Goal: Complete application form

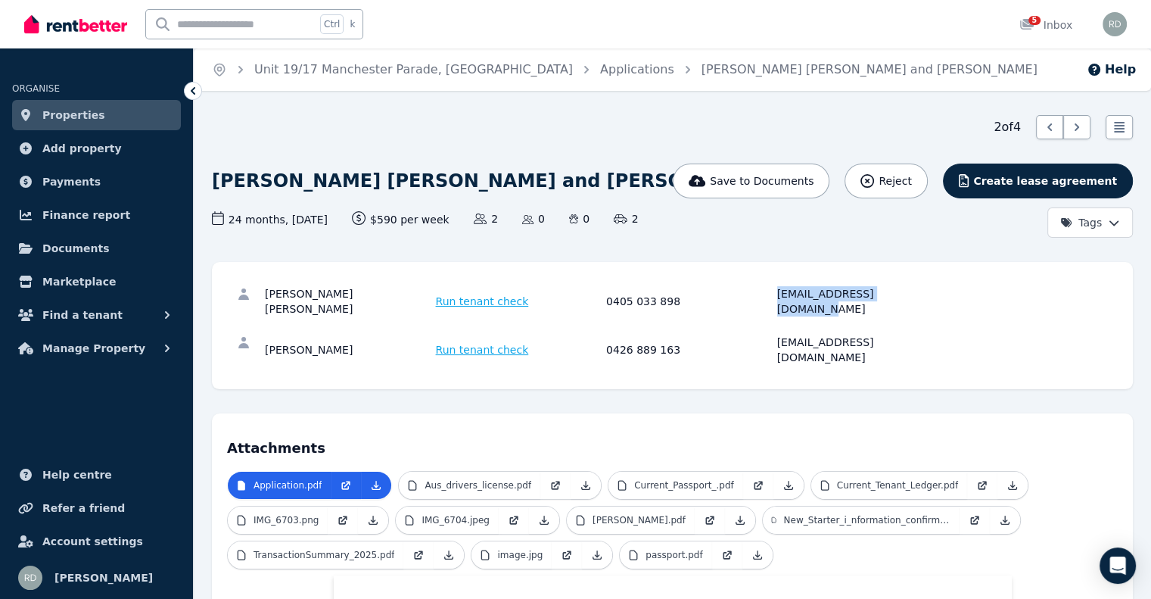
drag, startPoint x: 777, startPoint y: 293, endPoint x: 910, endPoint y: 293, distance: 133.2
click at [910, 293] on div "[EMAIL_ADDRESS][DOMAIN_NAME]" at bounding box center [860, 301] width 166 height 30
copy div "[EMAIL_ADDRESS][DOMAIN_NAME]"
drag, startPoint x: 776, startPoint y: 327, endPoint x: 907, endPoint y: 325, distance: 130.9
click at [907, 334] on div "[EMAIL_ADDRESS][DOMAIN_NAME]" at bounding box center [860, 349] width 166 height 30
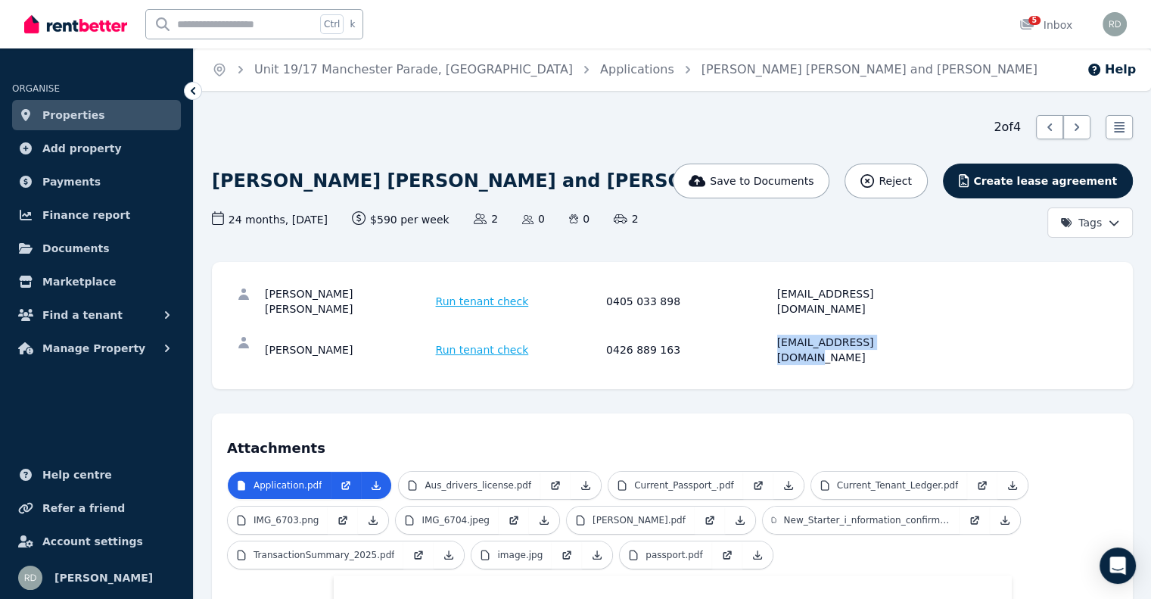
copy div "[EMAIL_ADDRESS][DOMAIN_NAME]"
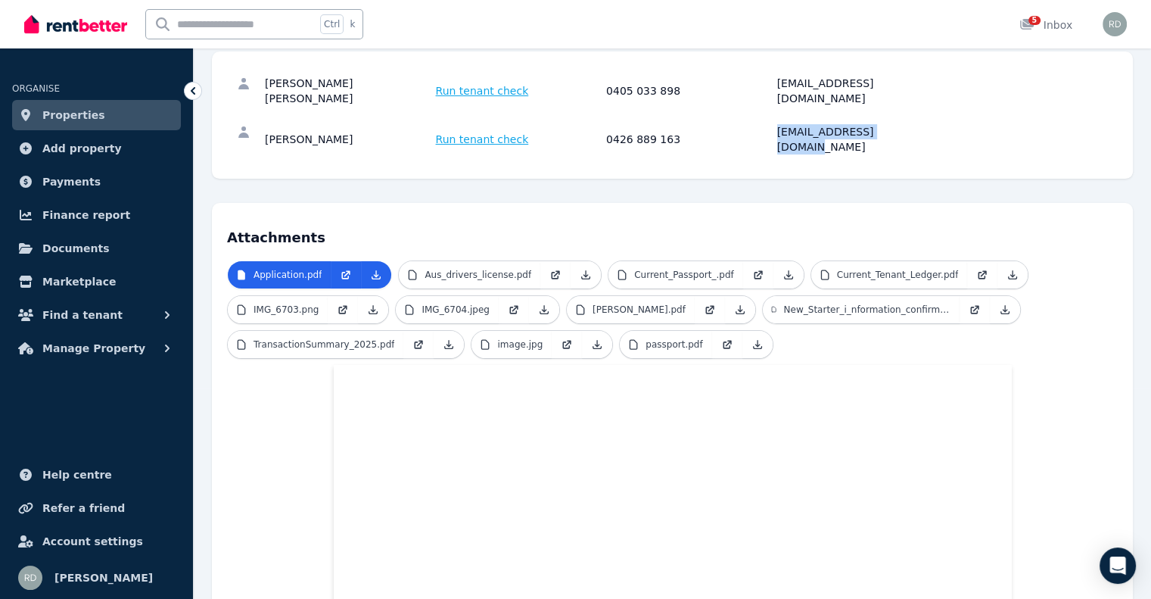
scroll to position [227, 0]
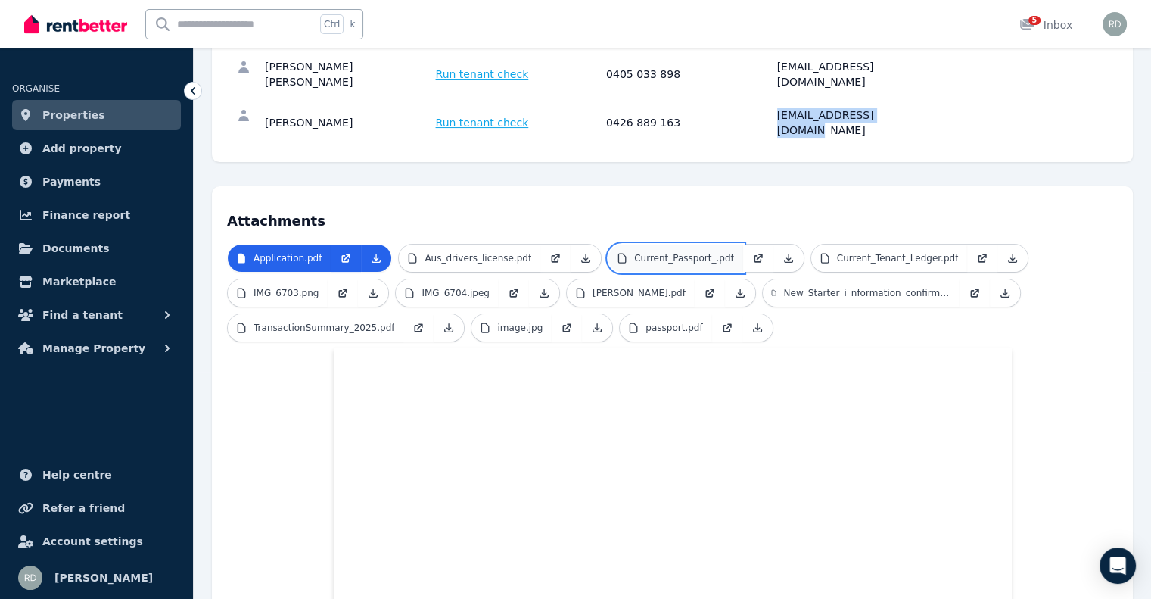
click at [642, 252] on p "Current_Passport_.pdf" at bounding box center [684, 258] width 100 height 12
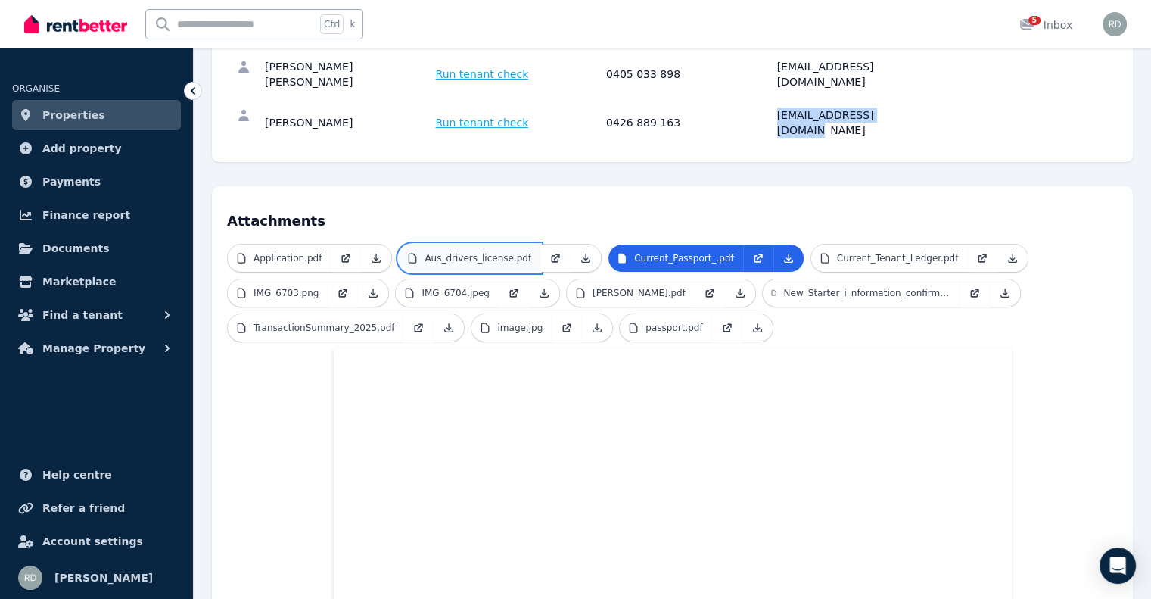
click at [464, 252] on p "Aus_drivers_license.pdf" at bounding box center [478, 258] width 107 height 12
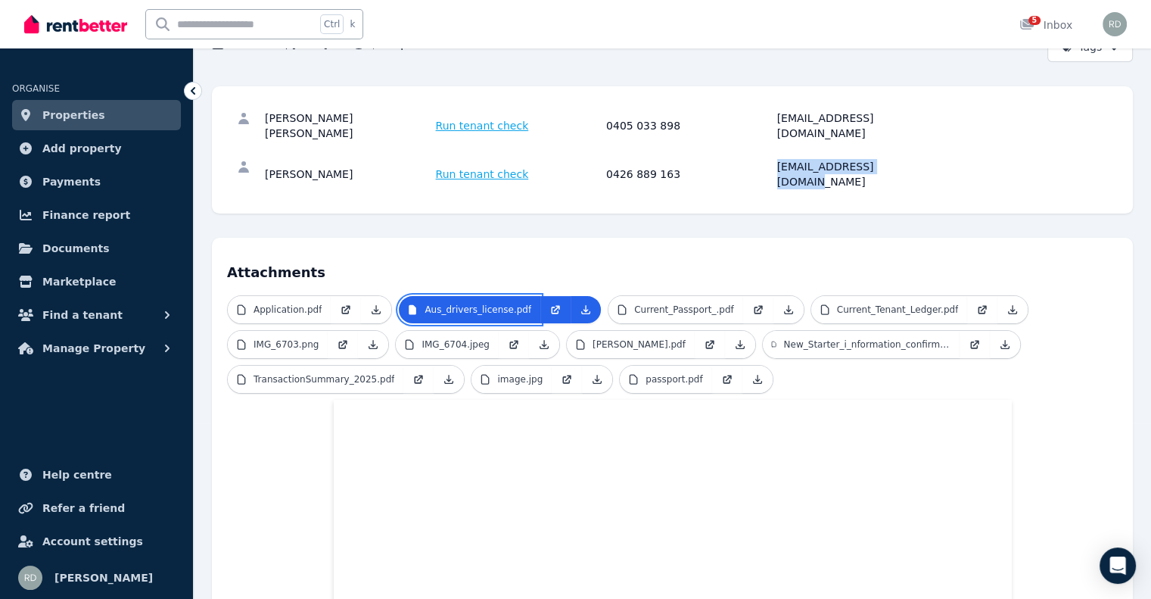
scroll to position [151, 0]
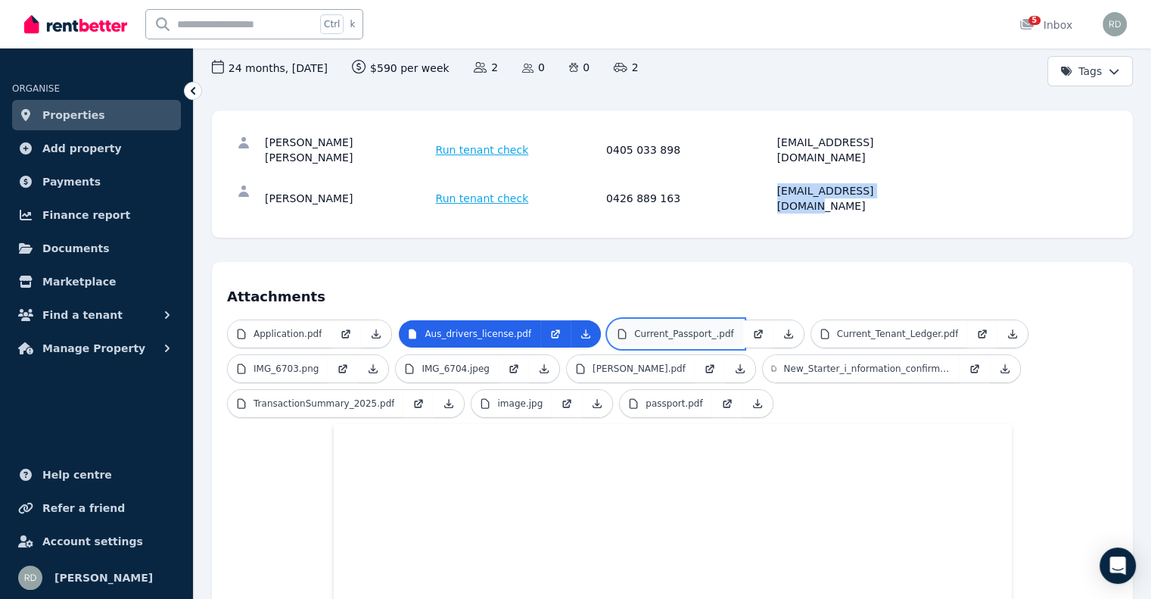
click at [657, 328] on p "Current_Passport_.pdf" at bounding box center [684, 334] width 100 height 12
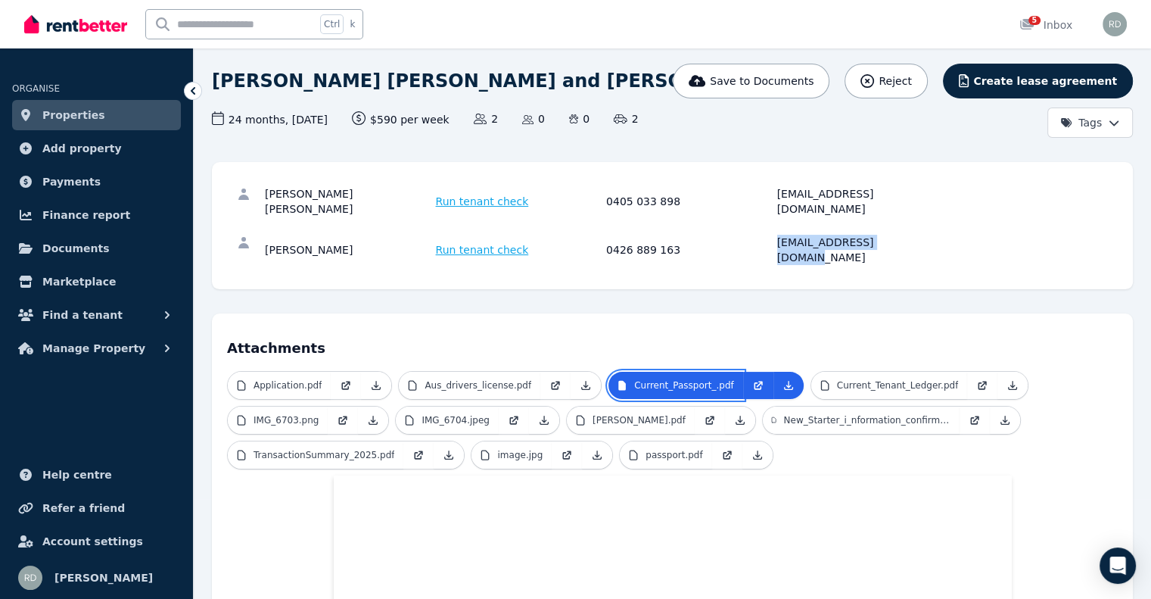
scroll to position [76, 0]
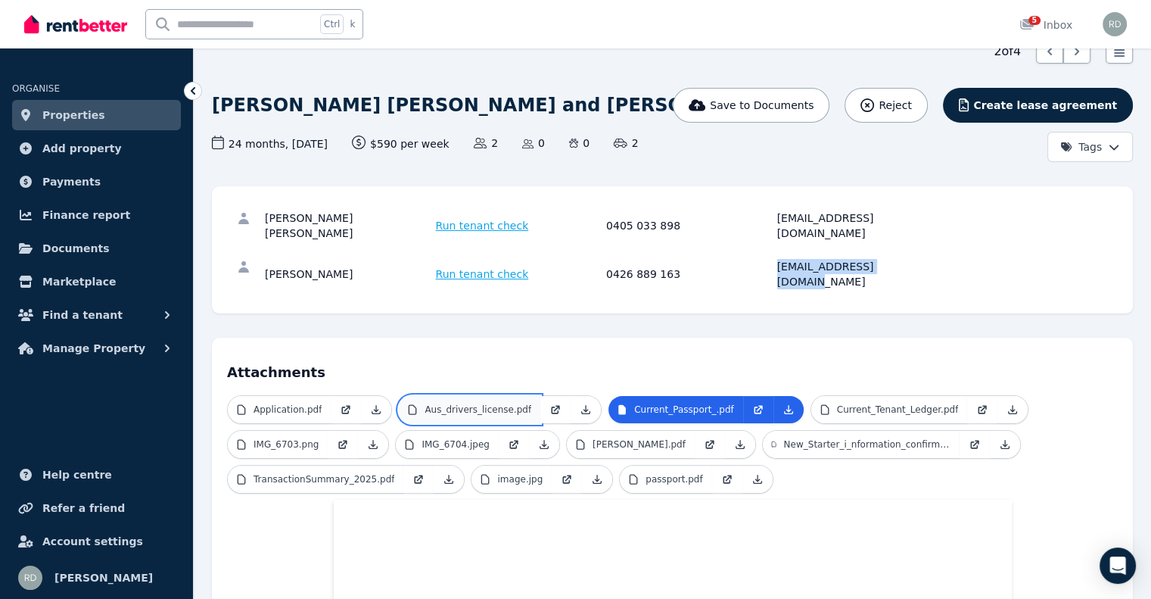
click at [499, 403] on p "Aus_drivers_license.pdf" at bounding box center [478, 409] width 107 height 12
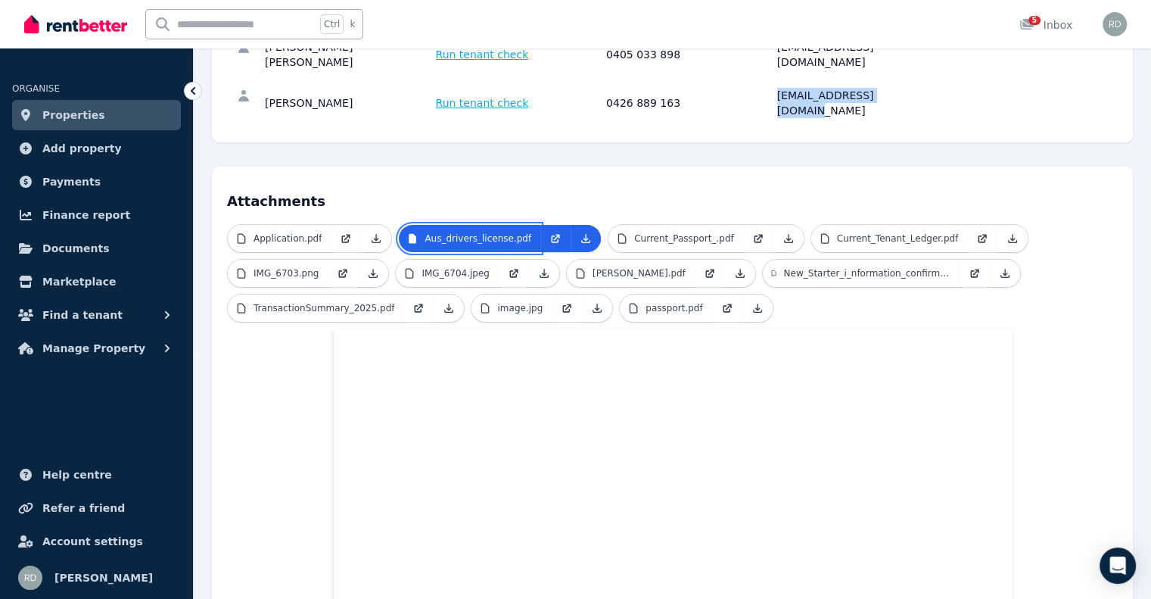
scroll to position [303, 0]
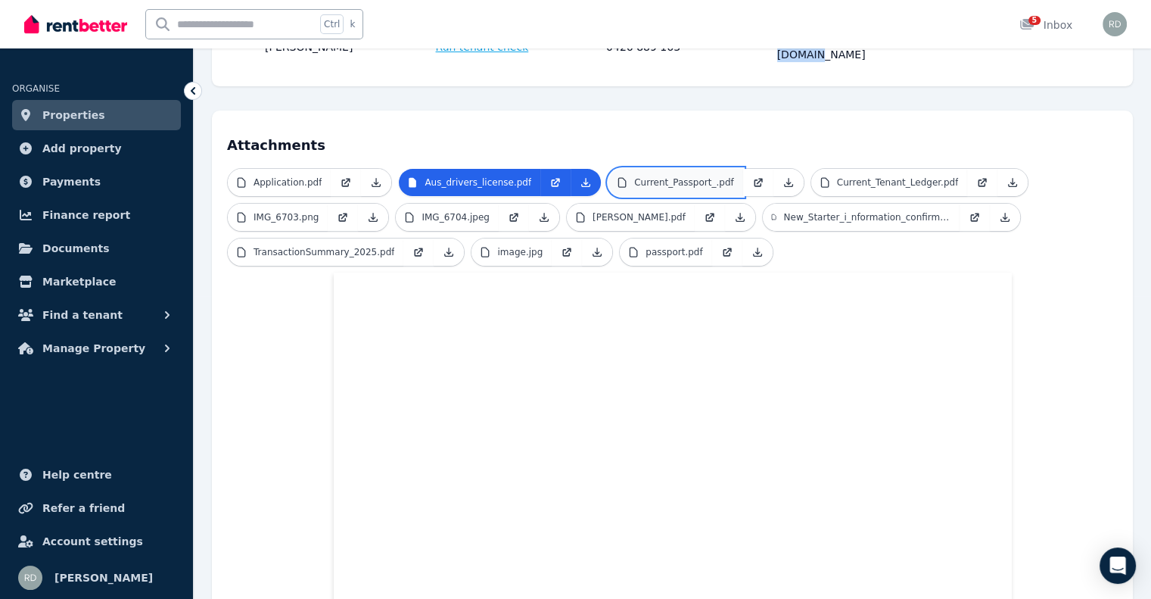
click at [647, 176] on p "Current_Passport_.pdf" at bounding box center [684, 182] width 100 height 12
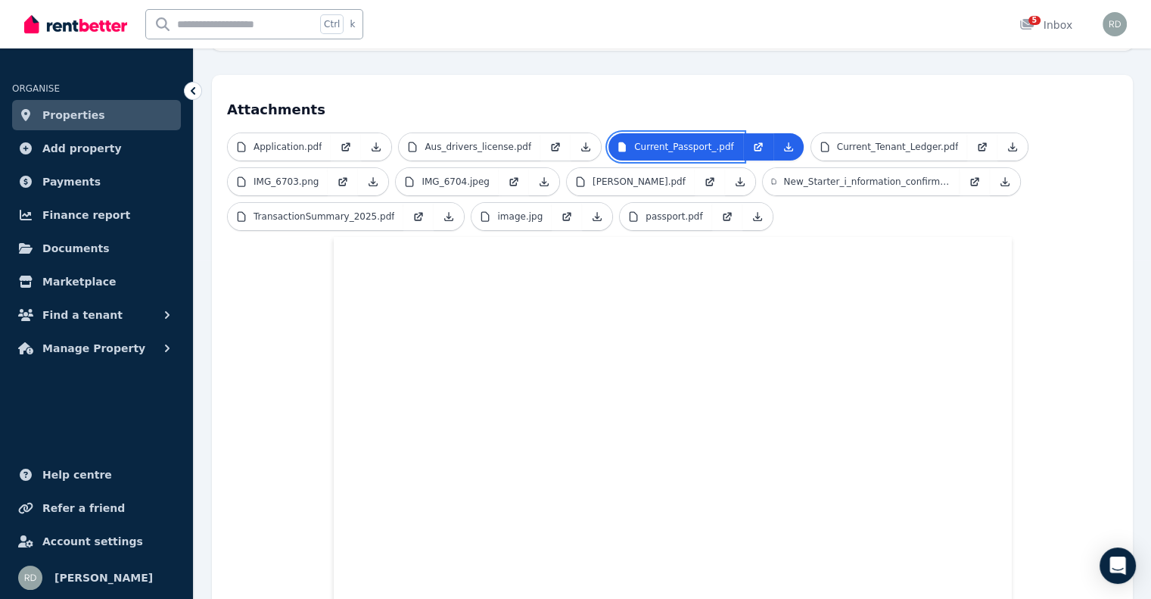
scroll to position [227, 0]
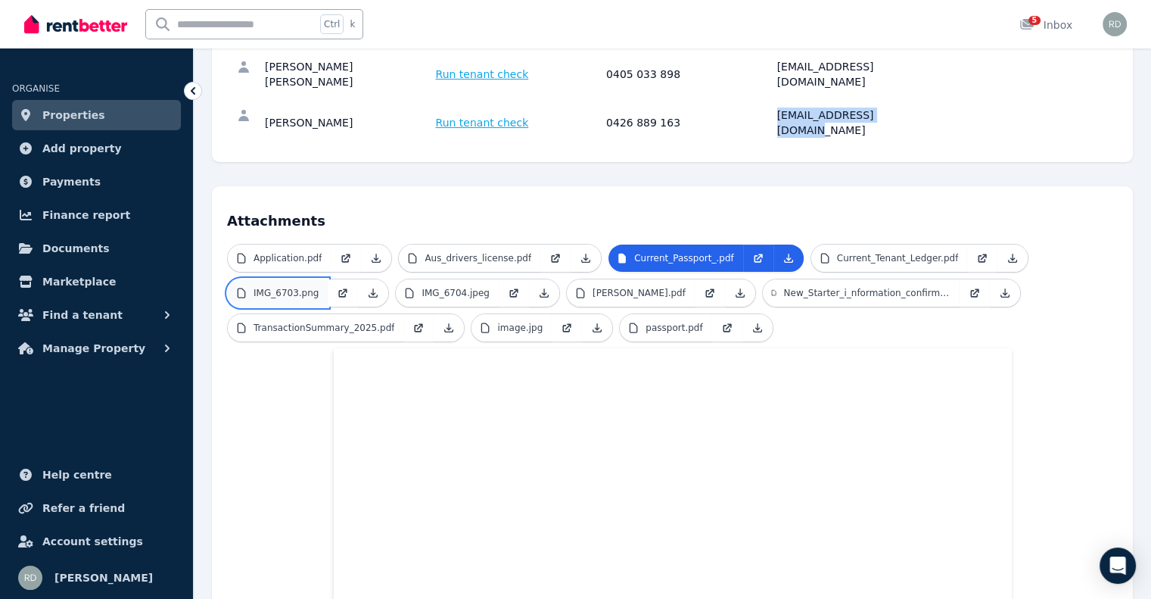
click at [297, 287] on p "IMG_6703.png" at bounding box center [285, 293] width 65 height 12
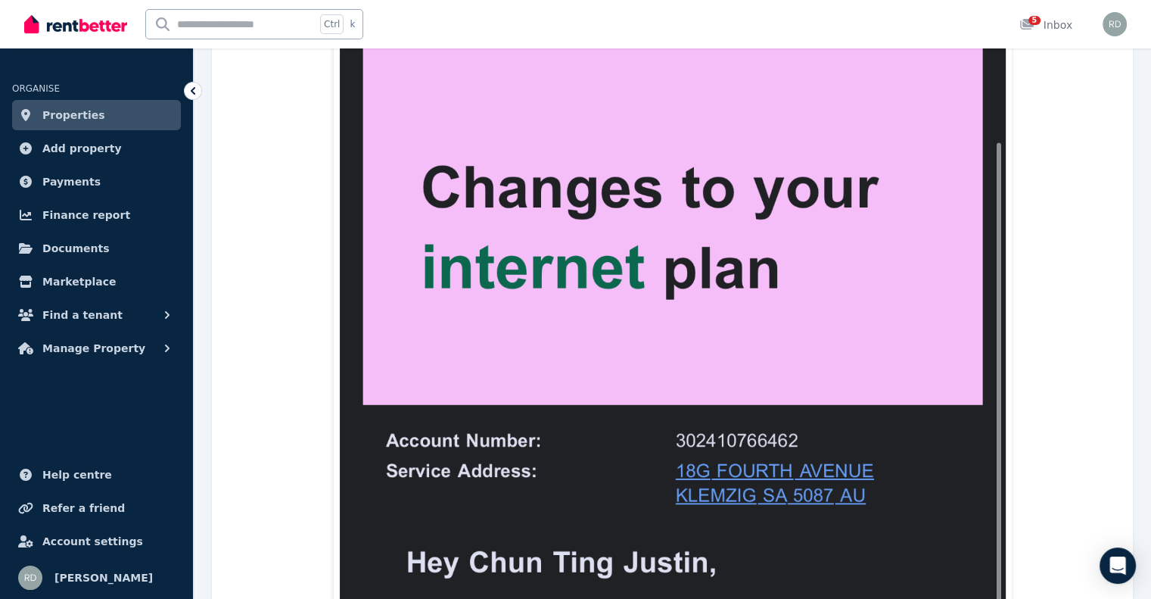
scroll to position [303, 0]
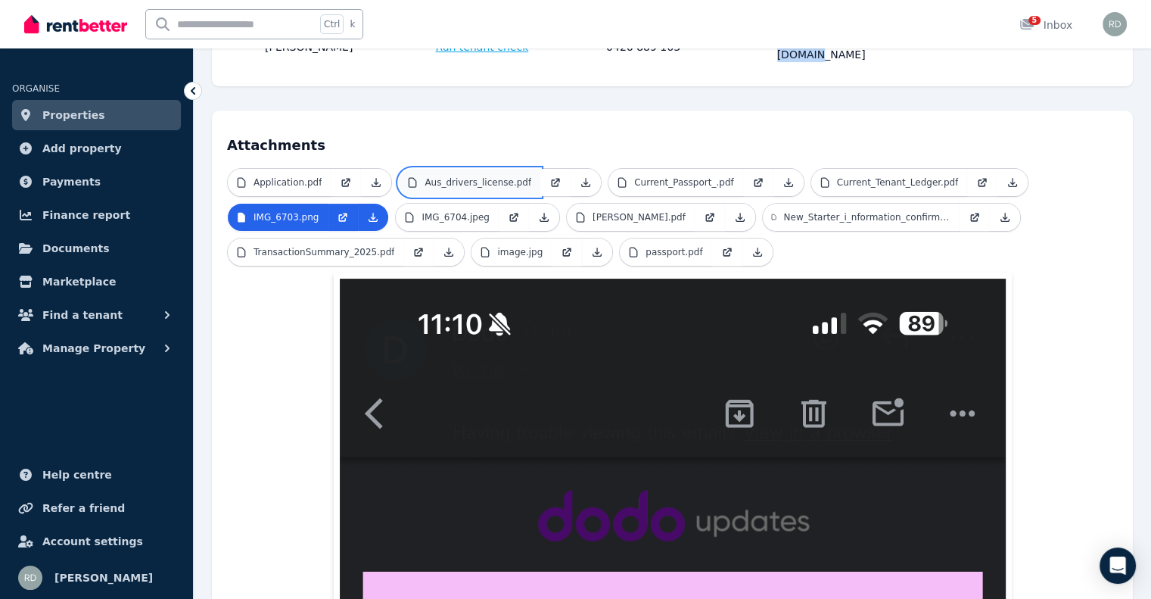
click at [435, 176] on p "Aus_drivers_license.pdf" at bounding box center [478, 182] width 107 height 12
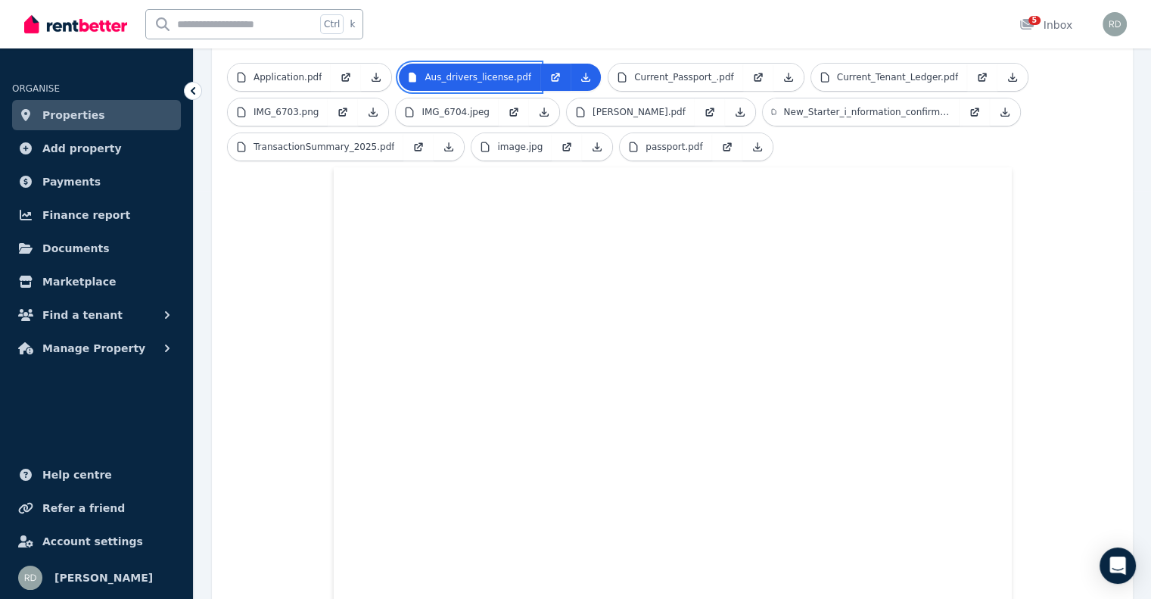
scroll to position [241, 0]
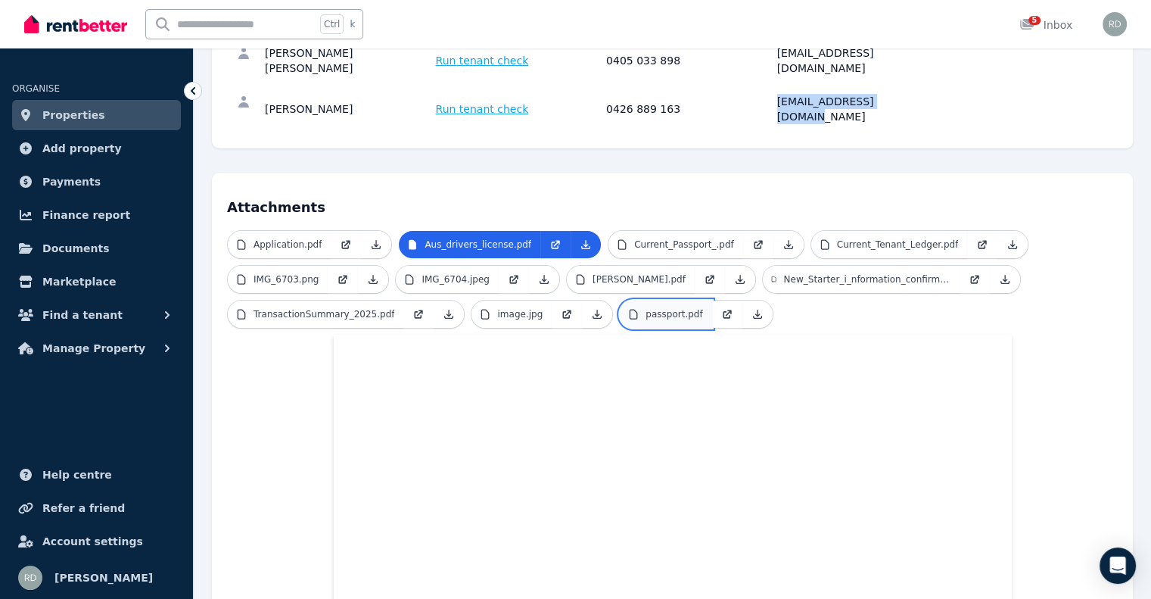
click at [645, 308] on p "passport.pdf" at bounding box center [673, 314] width 57 height 12
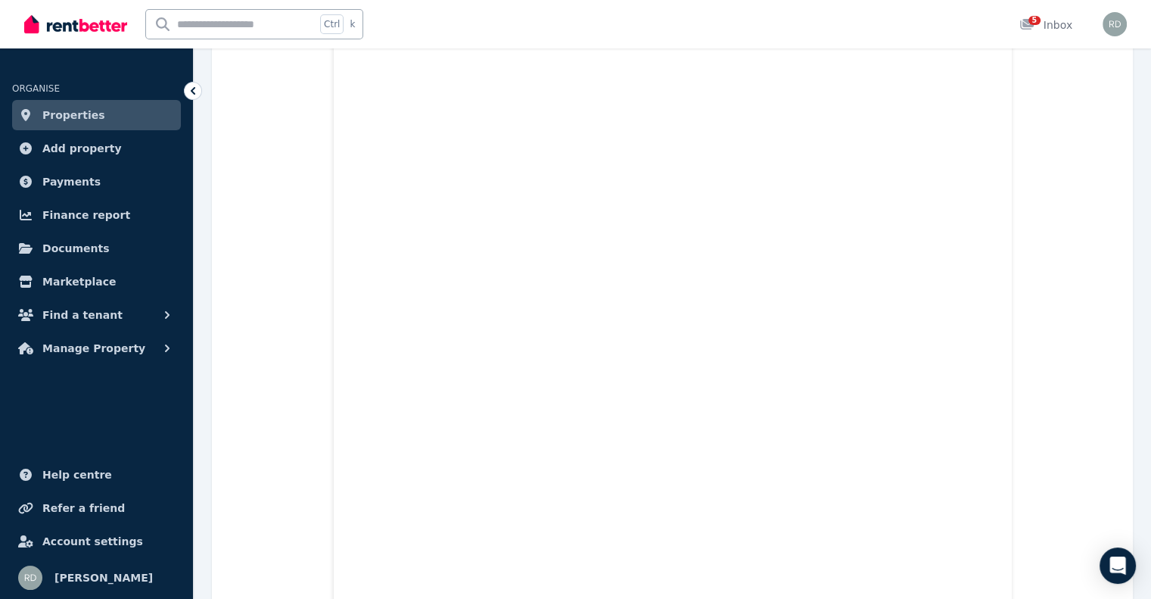
scroll to position [695, 0]
